Goal: Task Accomplishment & Management: Use online tool/utility

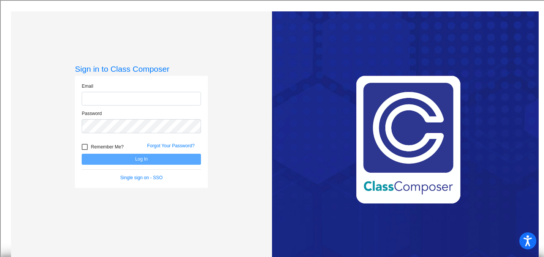
type input "[EMAIL_ADDRESS][DOMAIN_NAME]"
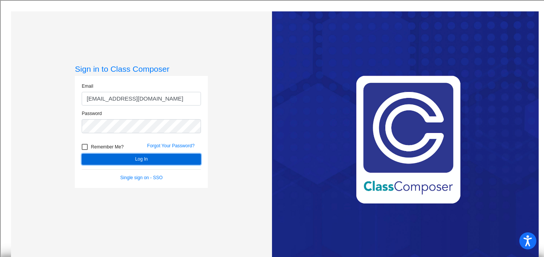
click at [157, 162] on button "Log In" at bounding box center [141, 159] width 119 height 11
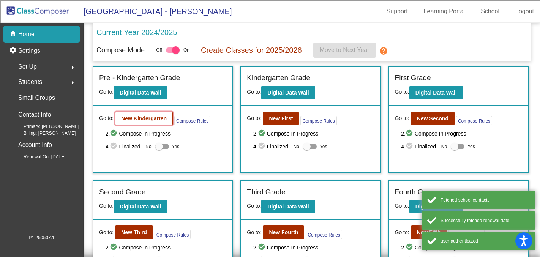
click at [141, 118] on b "New Kindergarten" at bounding box center [144, 118] width 46 height 6
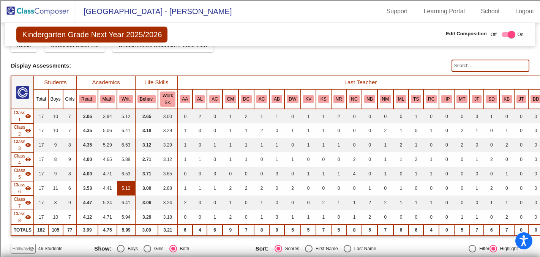
scroll to position [24, 0]
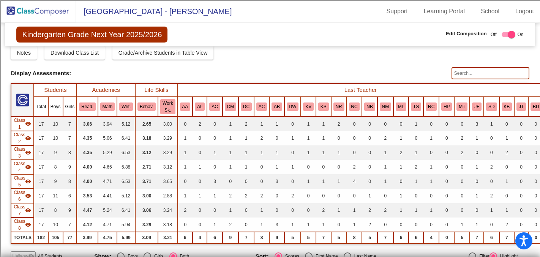
click at [462, 71] on input "text" at bounding box center [490, 73] width 78 height 12
type input "oscar"
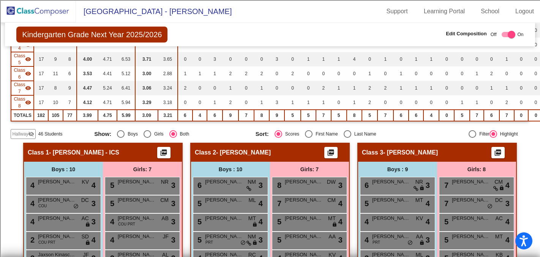
scroll to position [143, 0]
